Goal: Find specific fact: Find specific fact

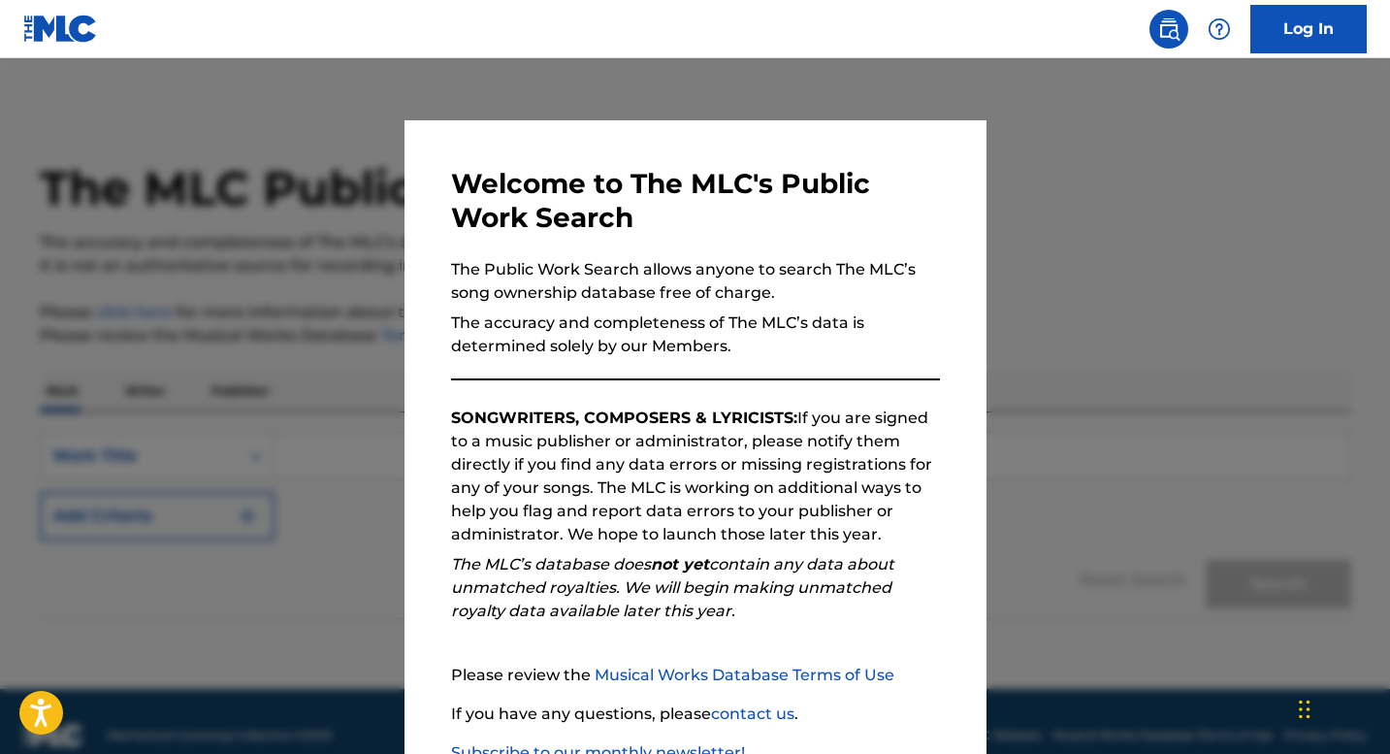
scroll to position [134, 0]
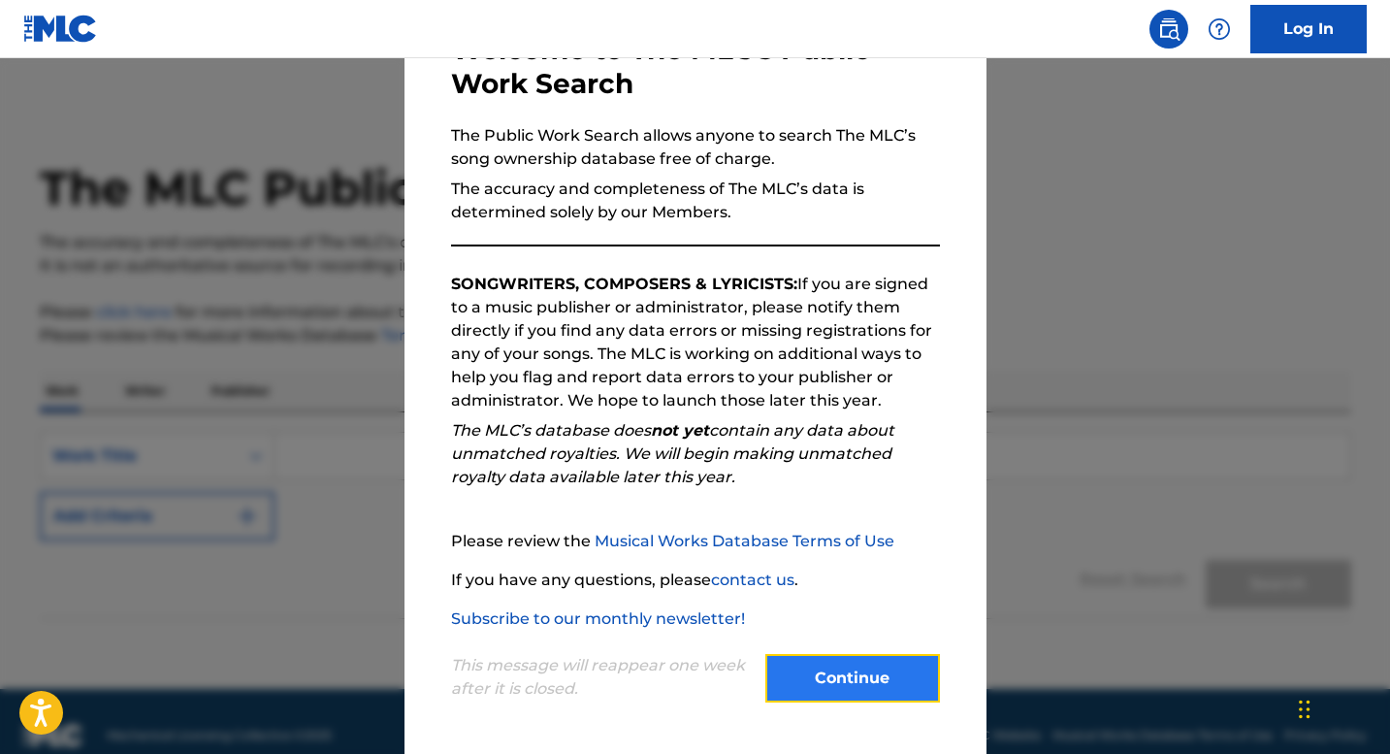
click at [847, 672] on button "Continue" at bounding box center [853, 678] width 175 height 49
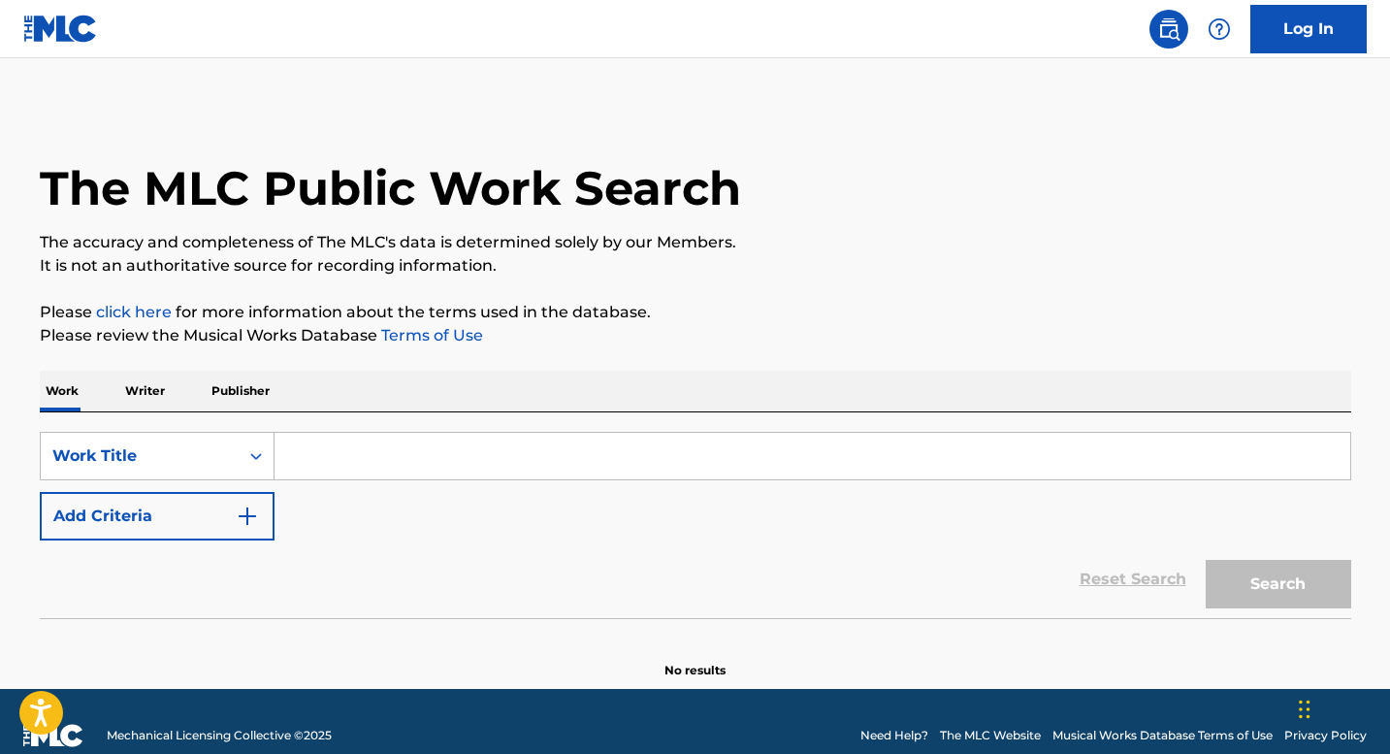
click at [375, 456] on input "Search Form" at bounding box center [813, 456] width 1076 height 47
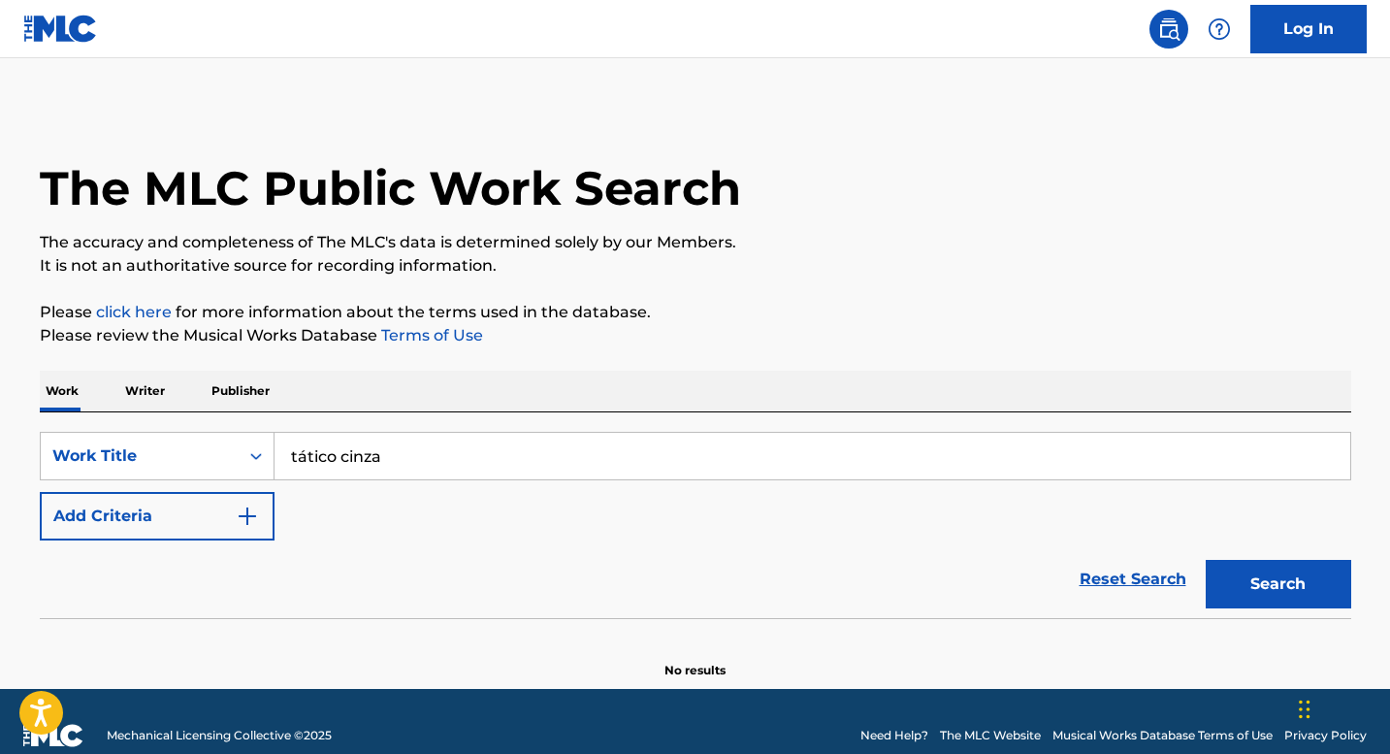
type input "tático cinza"
click at [1206, 560] on button "Search" at bounding box center [1279, 584] width 146 height 49
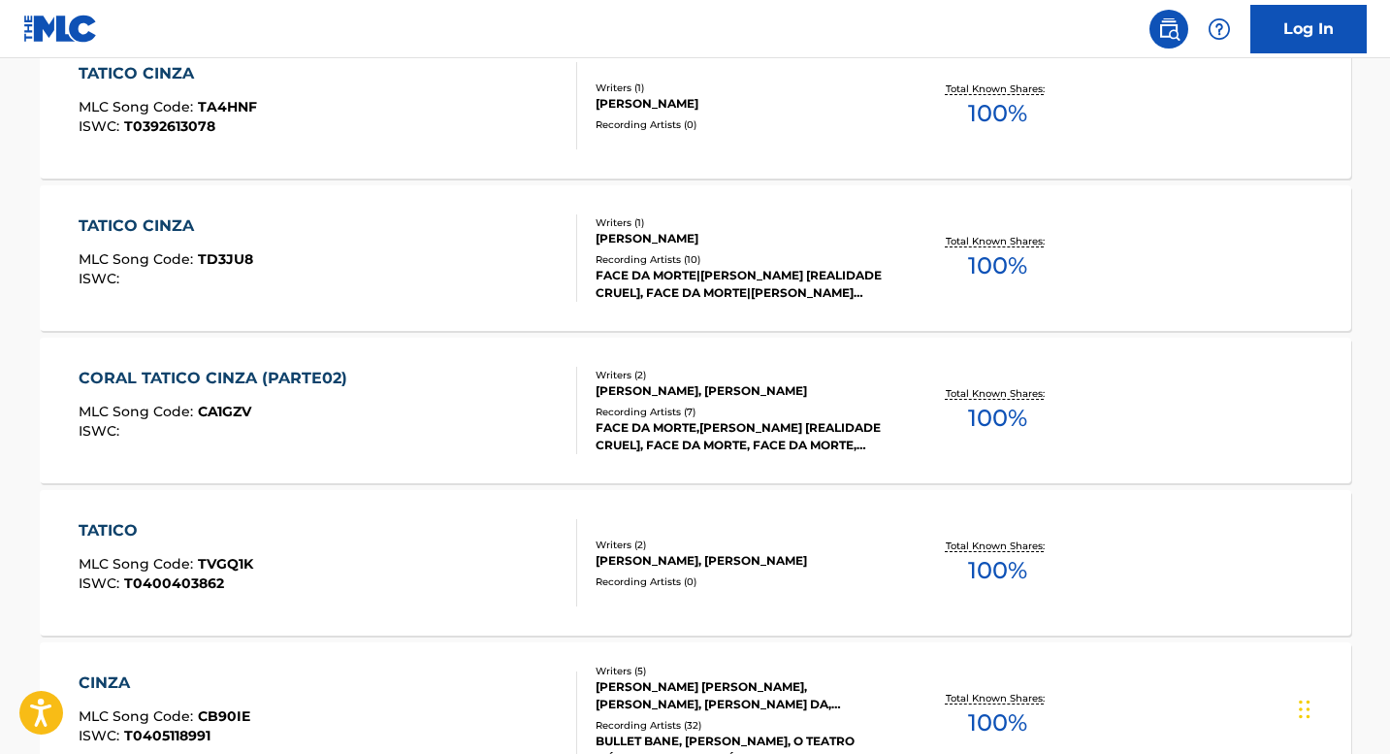
scroll to position [582, 0]
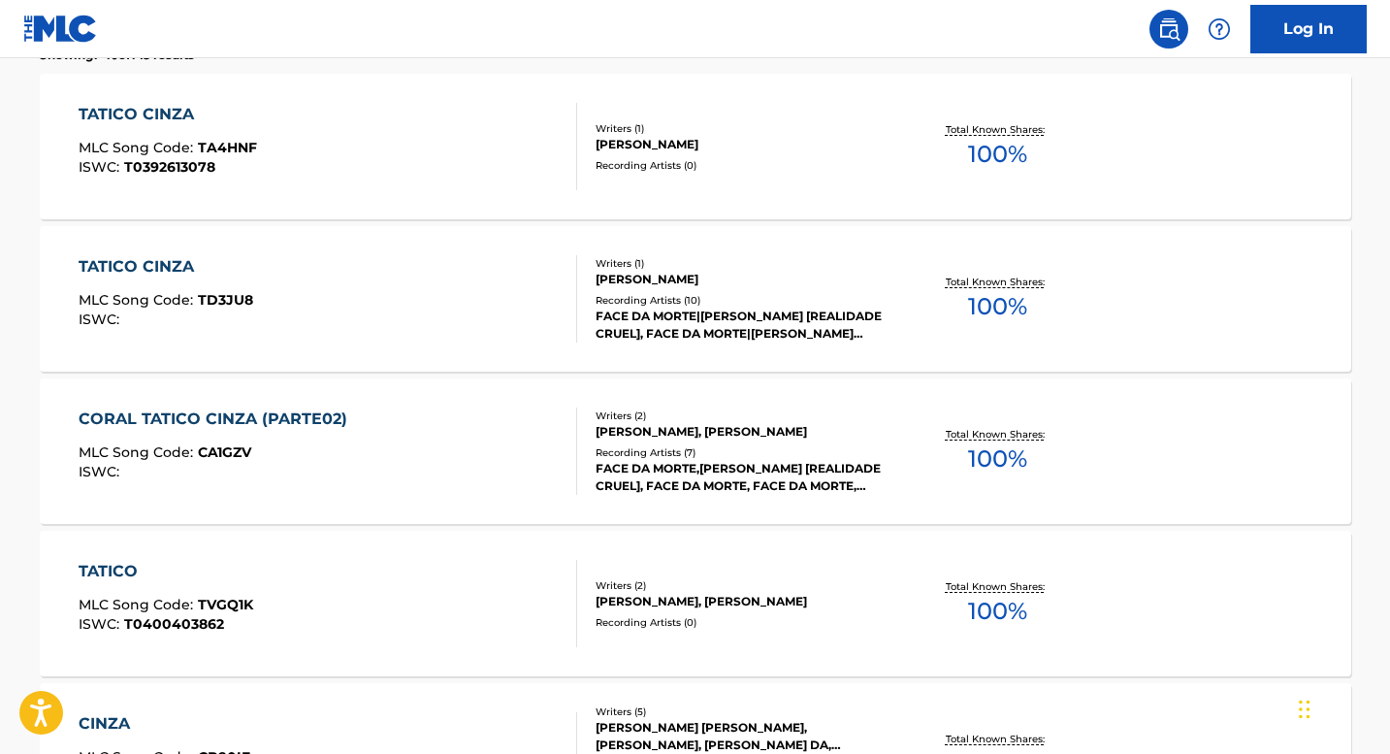
click at [185, 165] on span "T0392613078" at bounding box center [169, 166] width 91 height 17
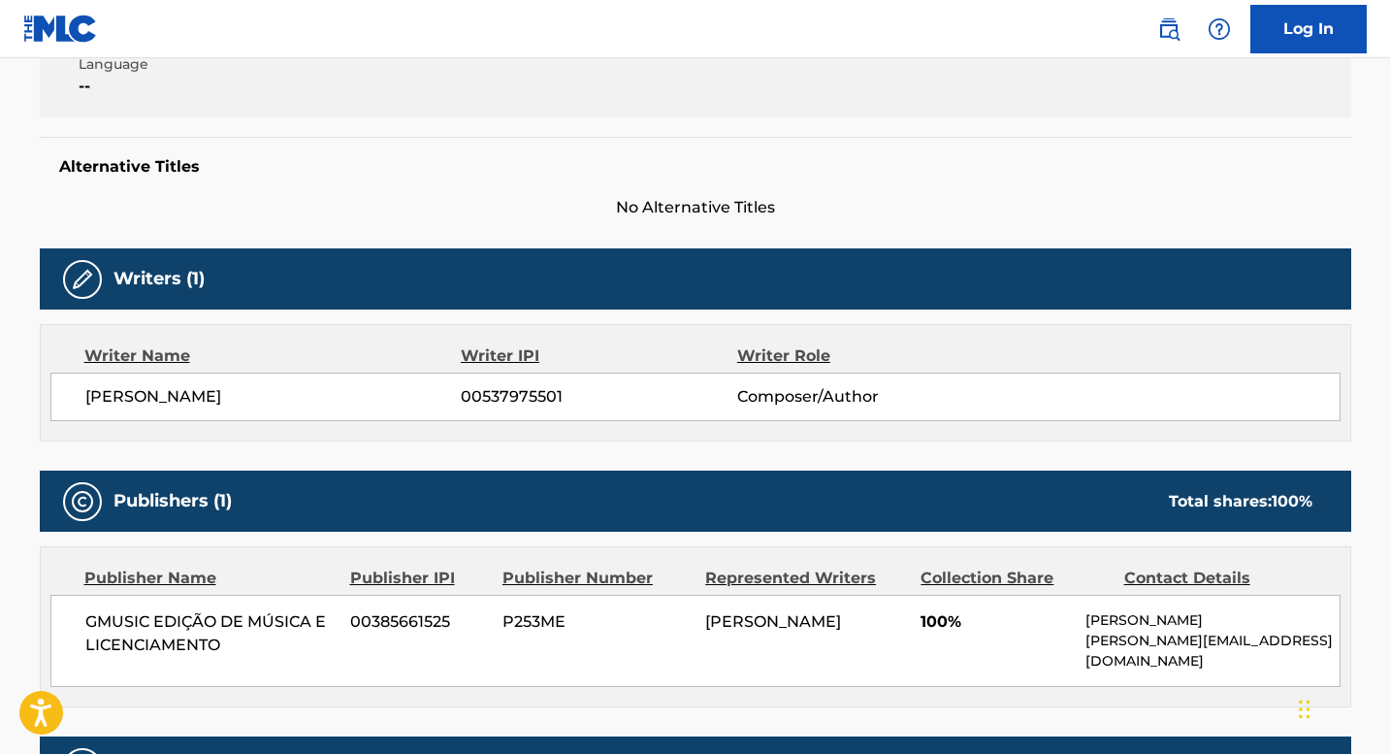
scroll to position [551, 0]
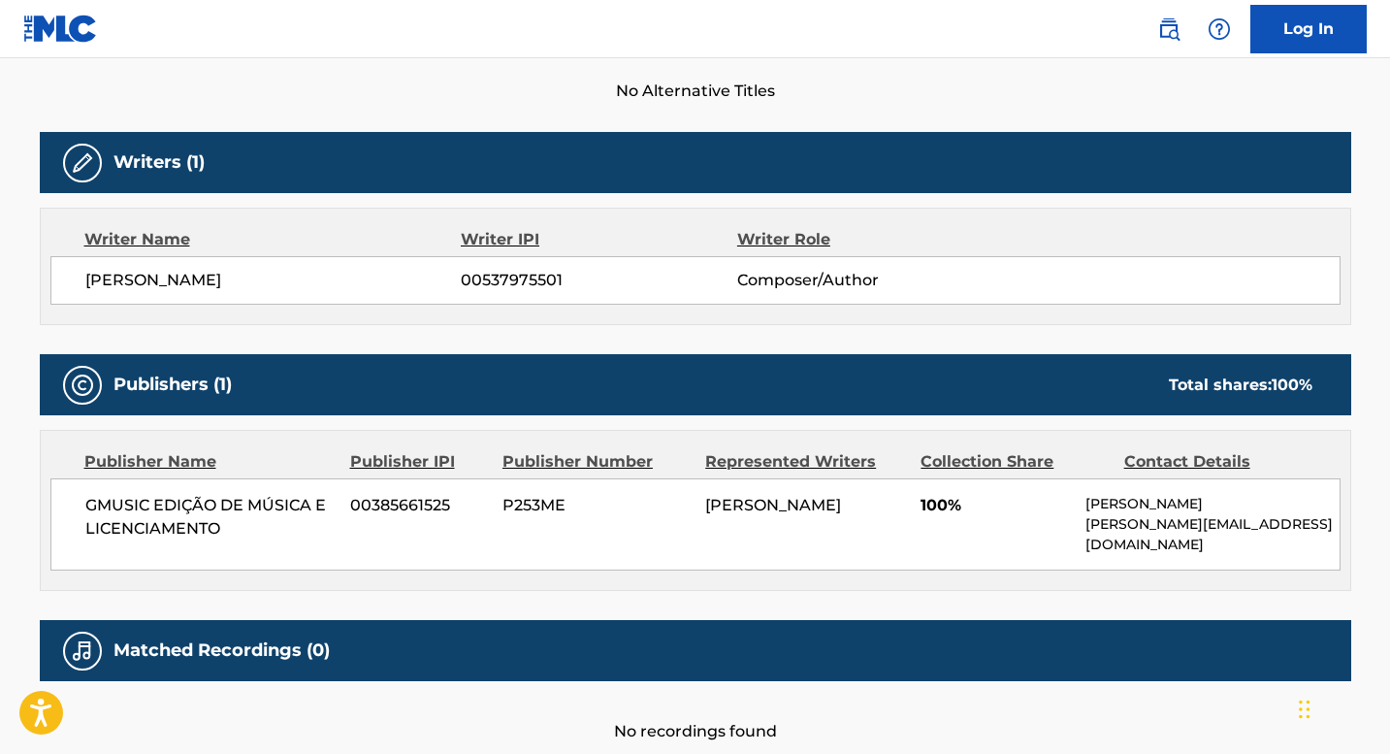
drag, startPoint x: 389, startPoint y: 280, endPoint x: 84, endPoint y: 286, distance: 304.7
click at [85, 286] on span "[PERSON_NAME]" at bounding box center [273, 280] width 376 height 23
copy span "[PERSON_NAME]"
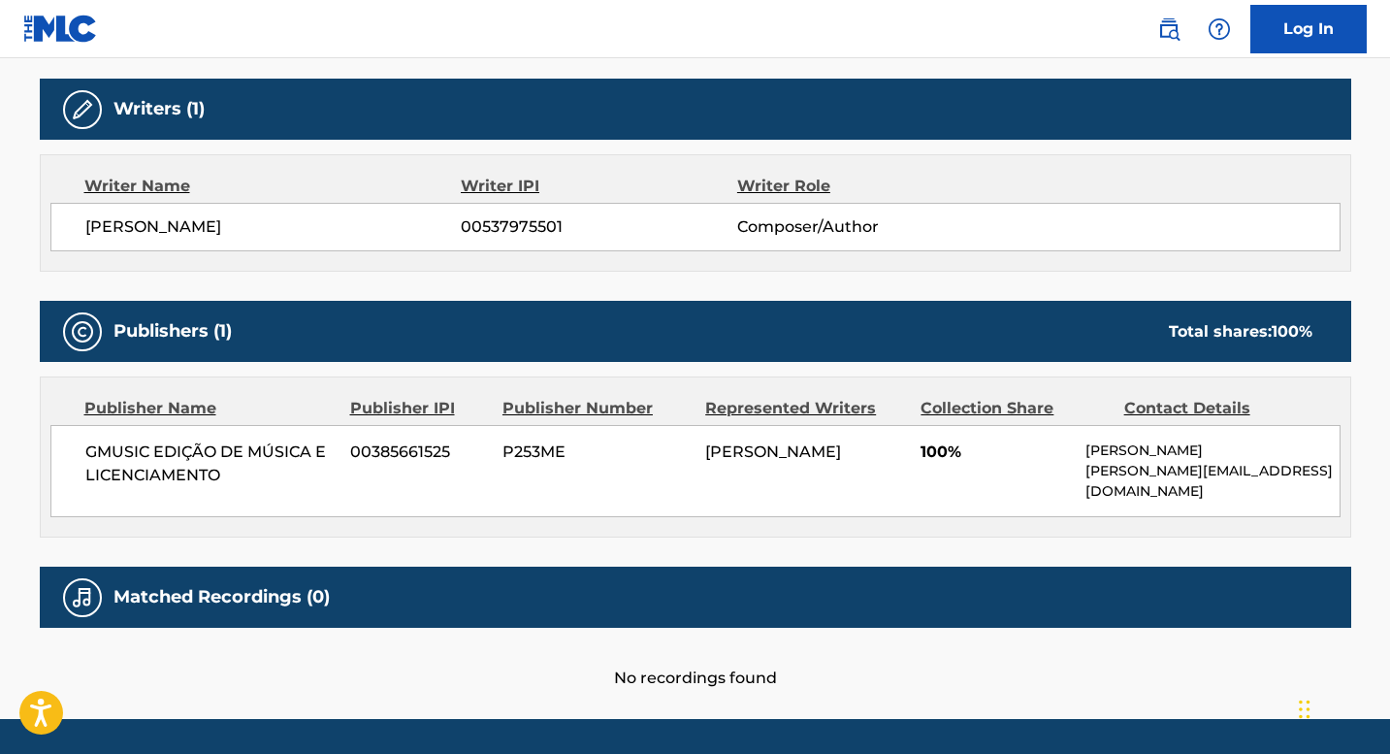
scroll to position [648, 0]
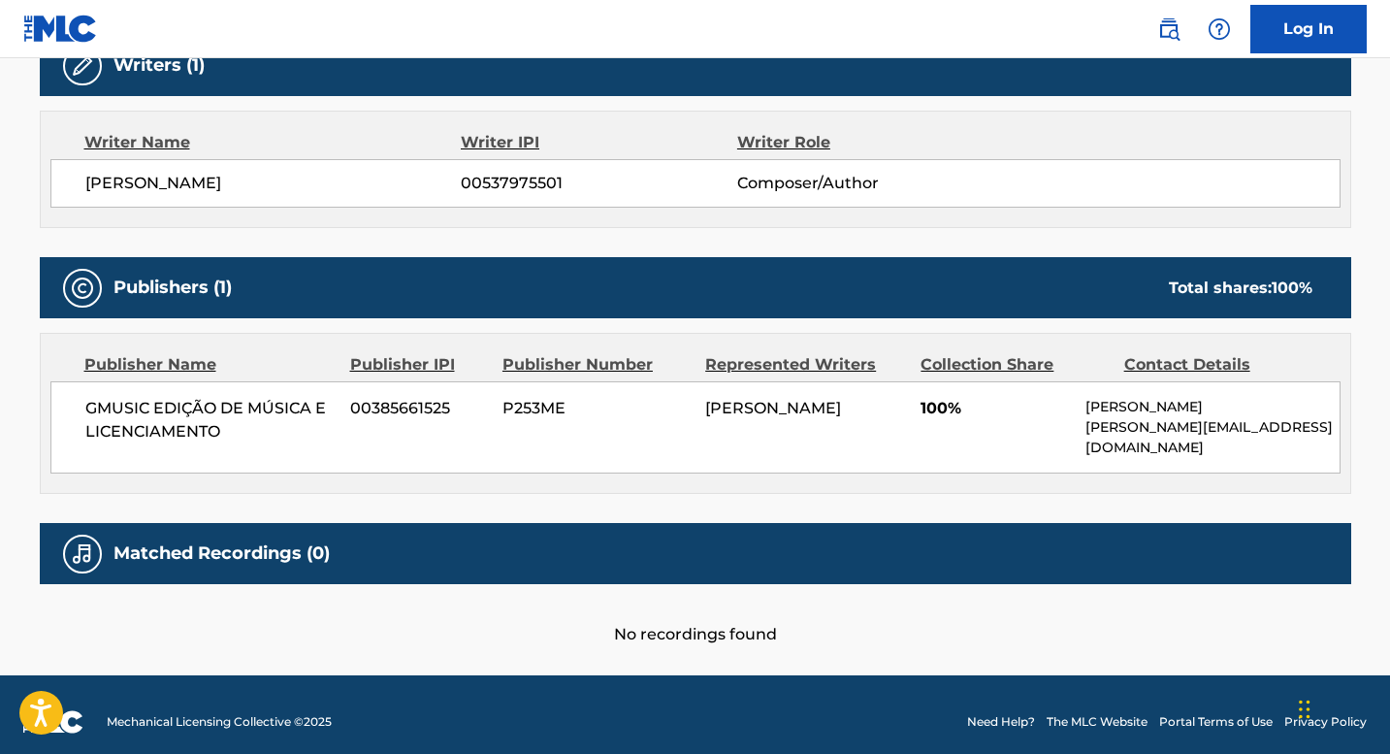
click at [505, 182] on span "00537975501" at bounding box center [599, 183] width 276 height 23
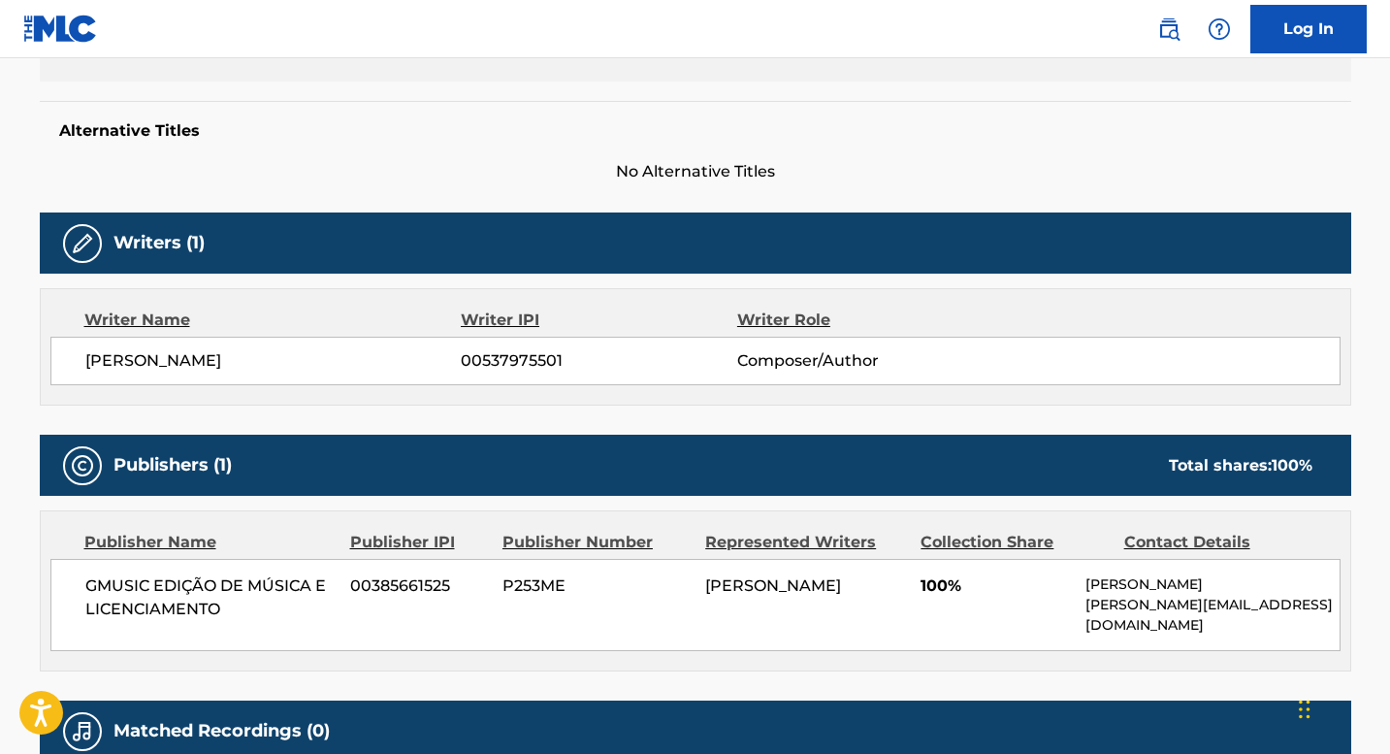
scroll to position [454, 0]
